Goal: Task Accomplishment & Management: Manage account settings

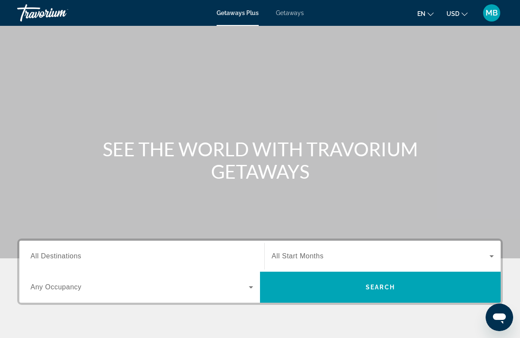
click at [491, 10] on span "MB" at bounding box center [492, 13] width 12 height 9
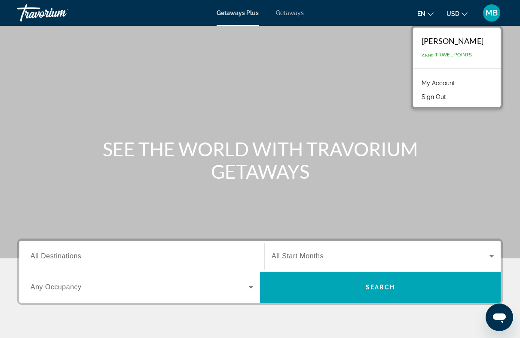
click at [435, 83] on link "My Account" at bounding box center [438, 82] width 42 height 11
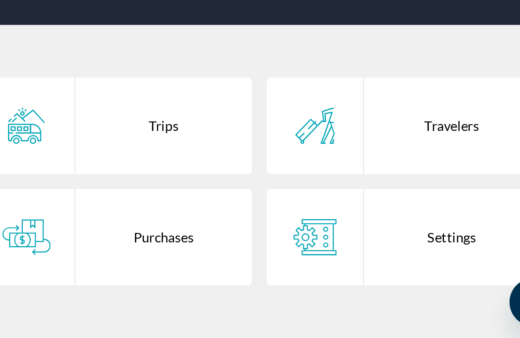
scroll to position [33, 0]
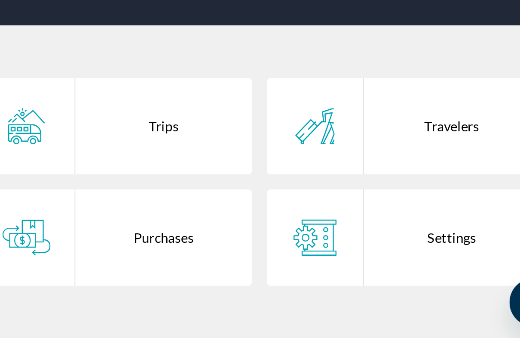
click at [237, 252] on div "Purchases" at bounding box center [287, 279] width 101 height 55
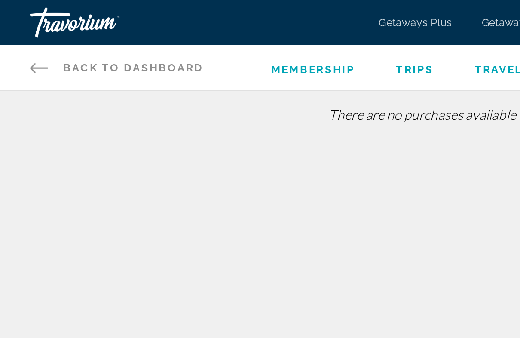
click at [21, 43] on icon "Main content" at bounding box center [22, 39] width 10 height 10
